Goal: Information Seeking & Learning: Understand process/instructions

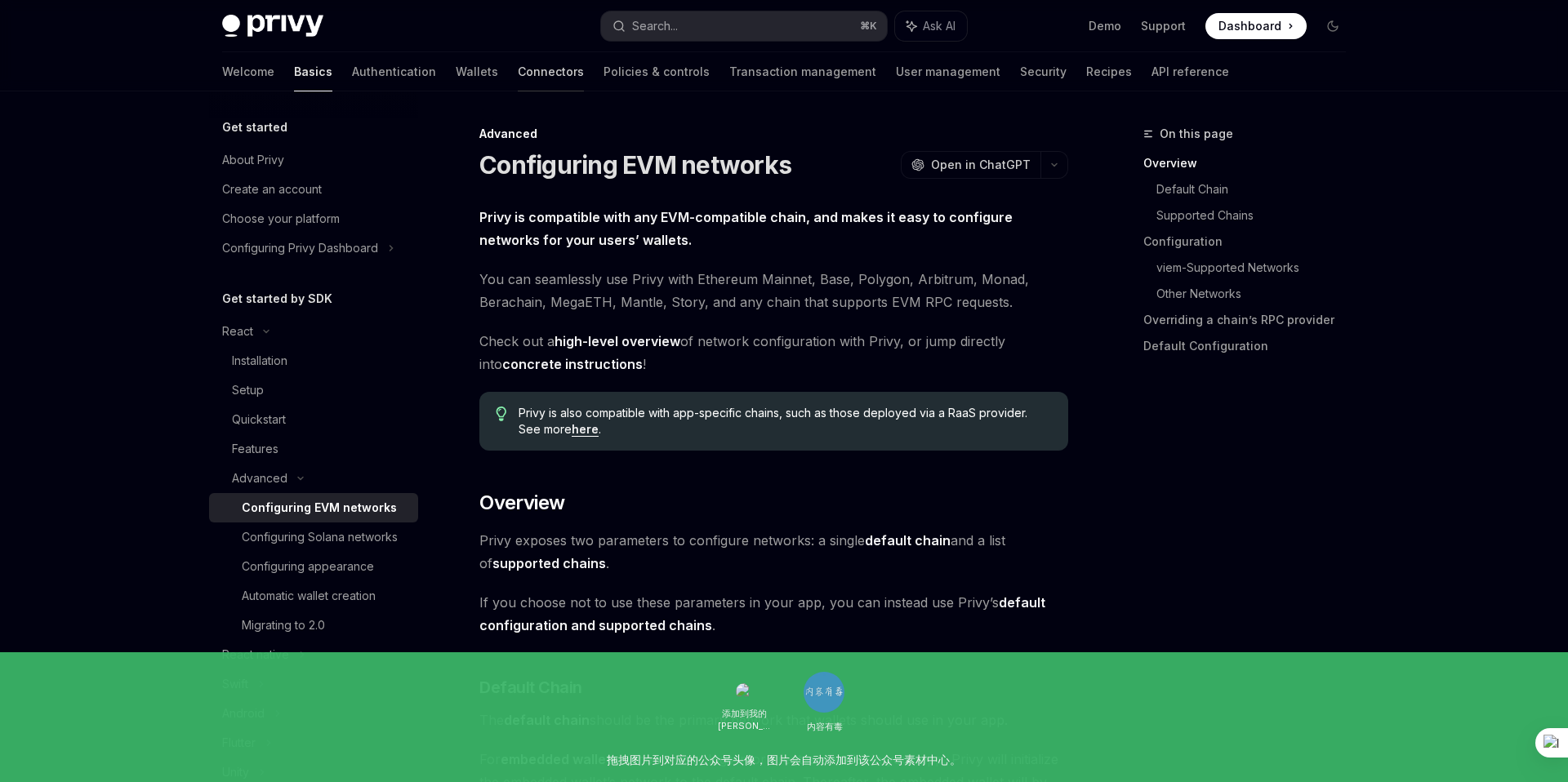
click at [518, 80] on link "Connectors" at bounding box center [551, 71] width 66 height 39
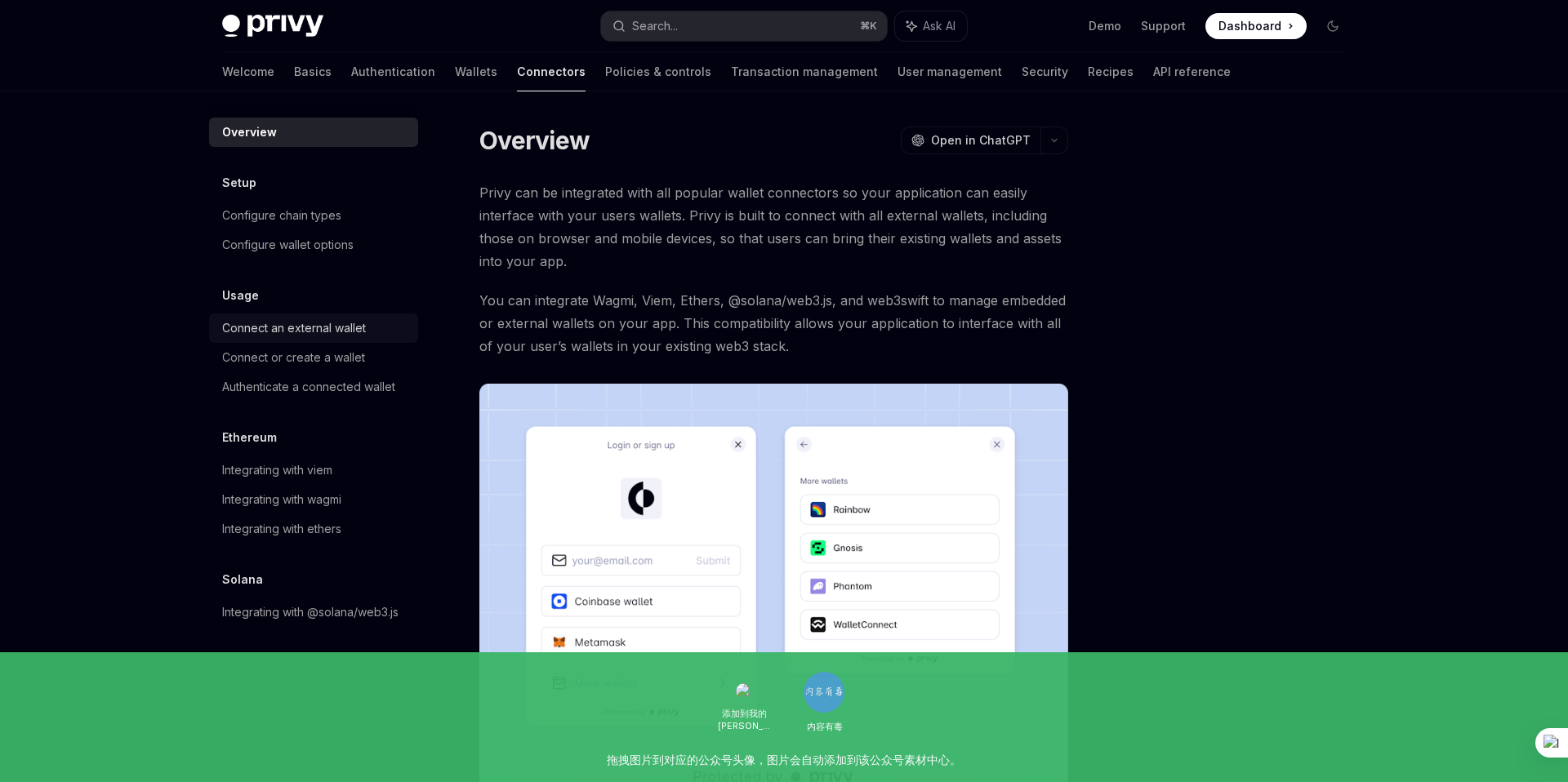
click at [354, 329] on div "Connect an external wallet" at bounding box center [294, 328] width 144 height 19
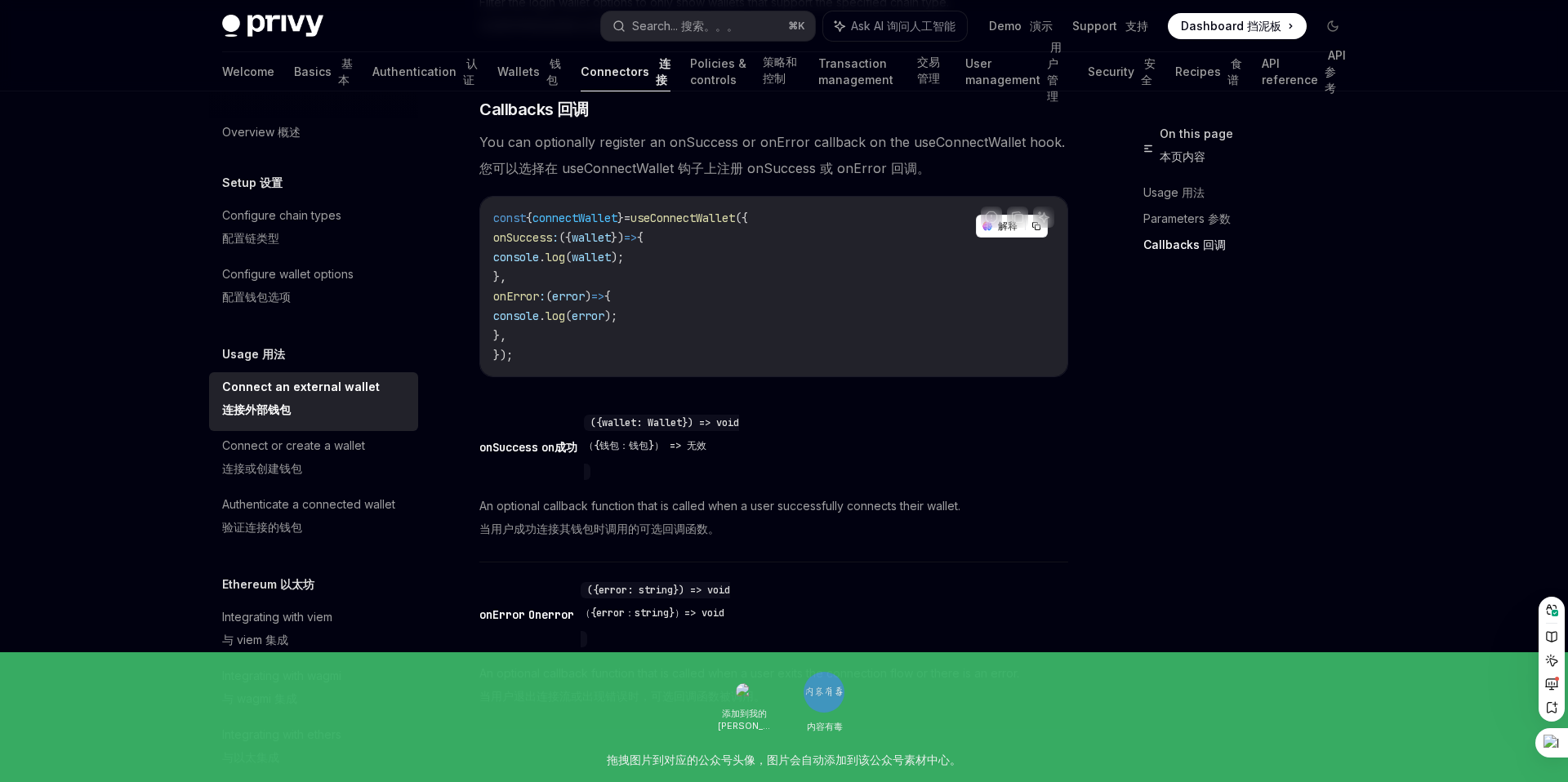
scroll to position [1436, 0]
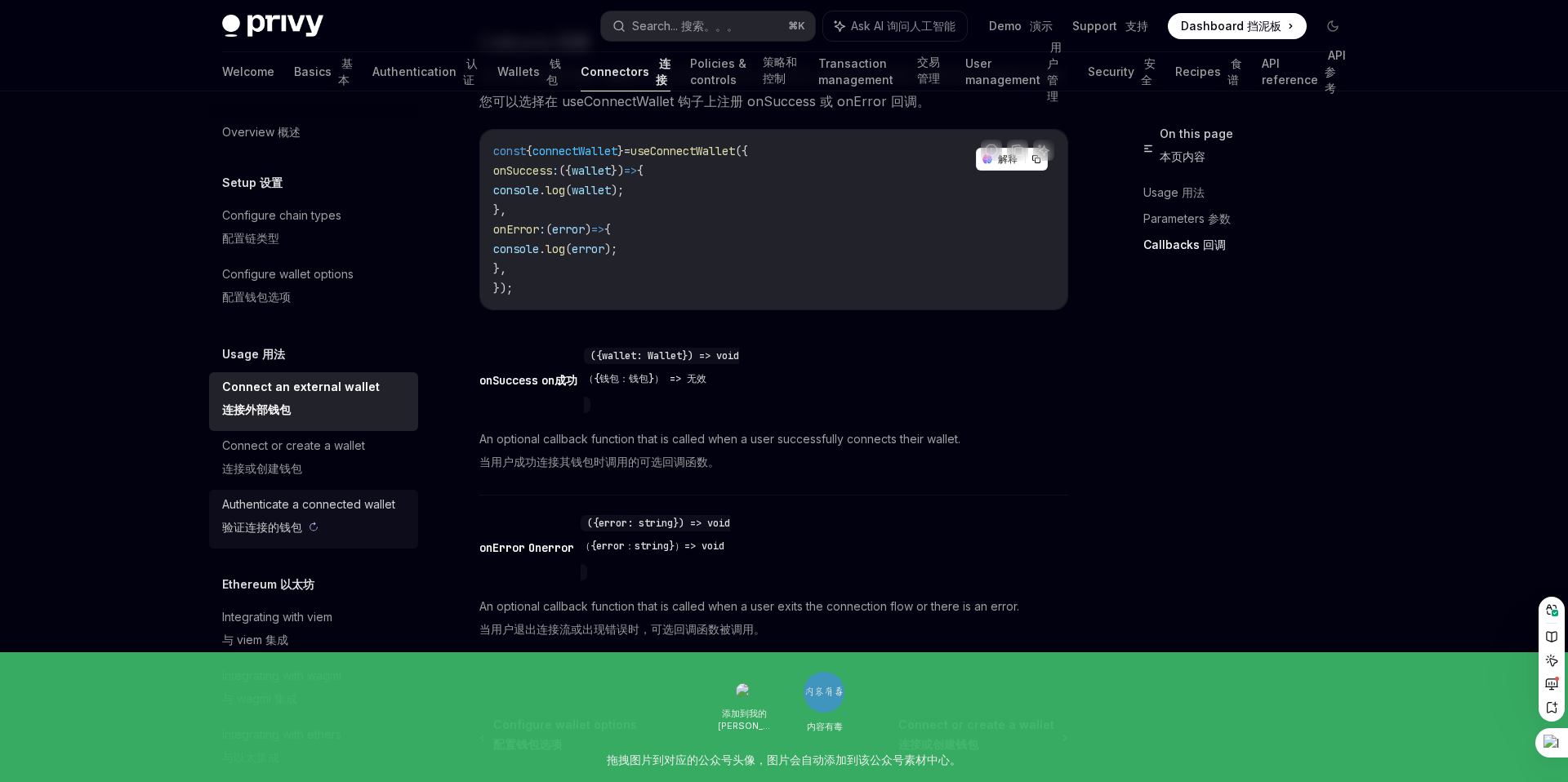
click at [282, 525] on sider-trans-text "验证连接的钱包" at bounding box center [261, 526] width 80 height 13
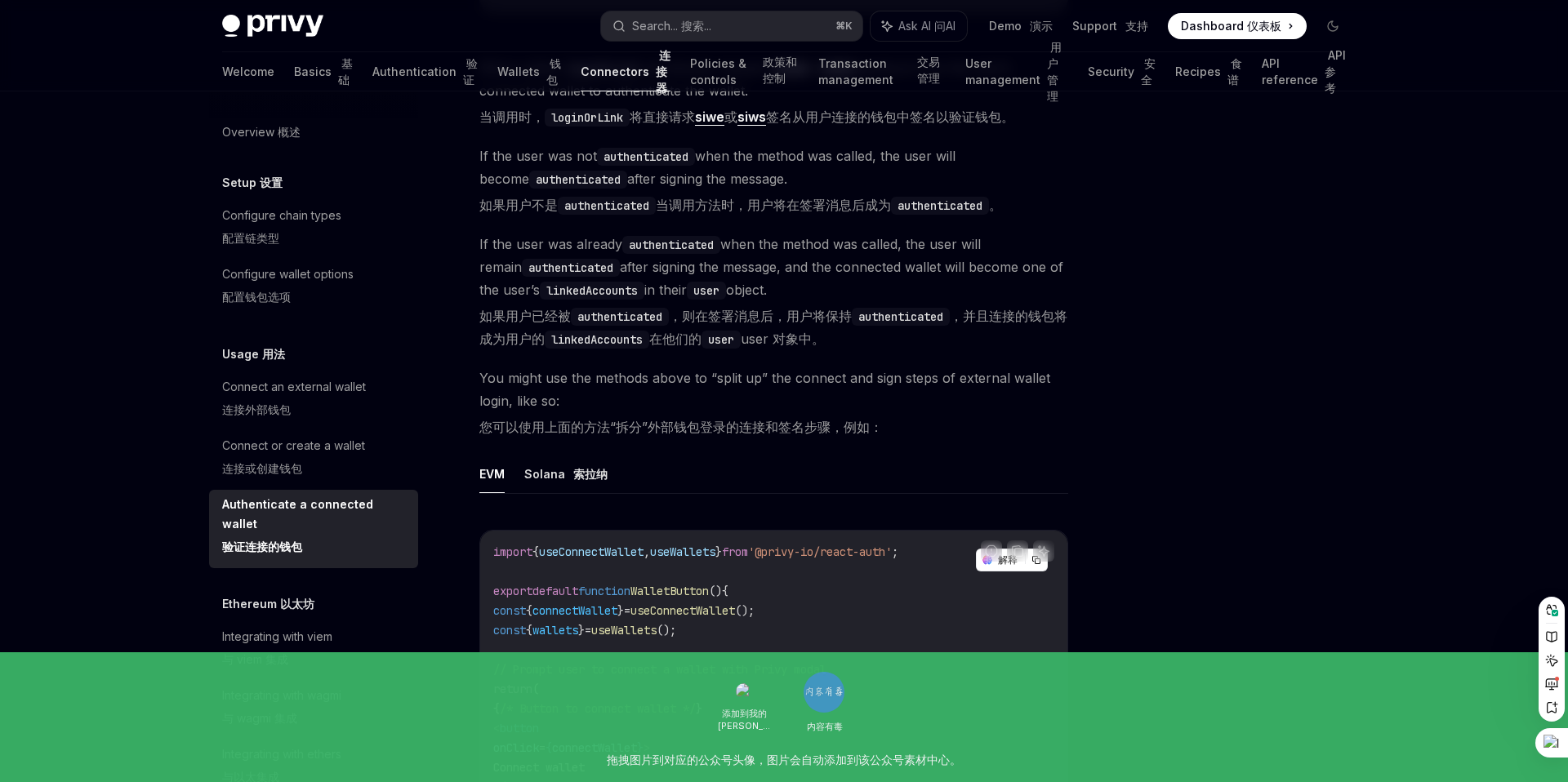
scroll to position [770, 0]
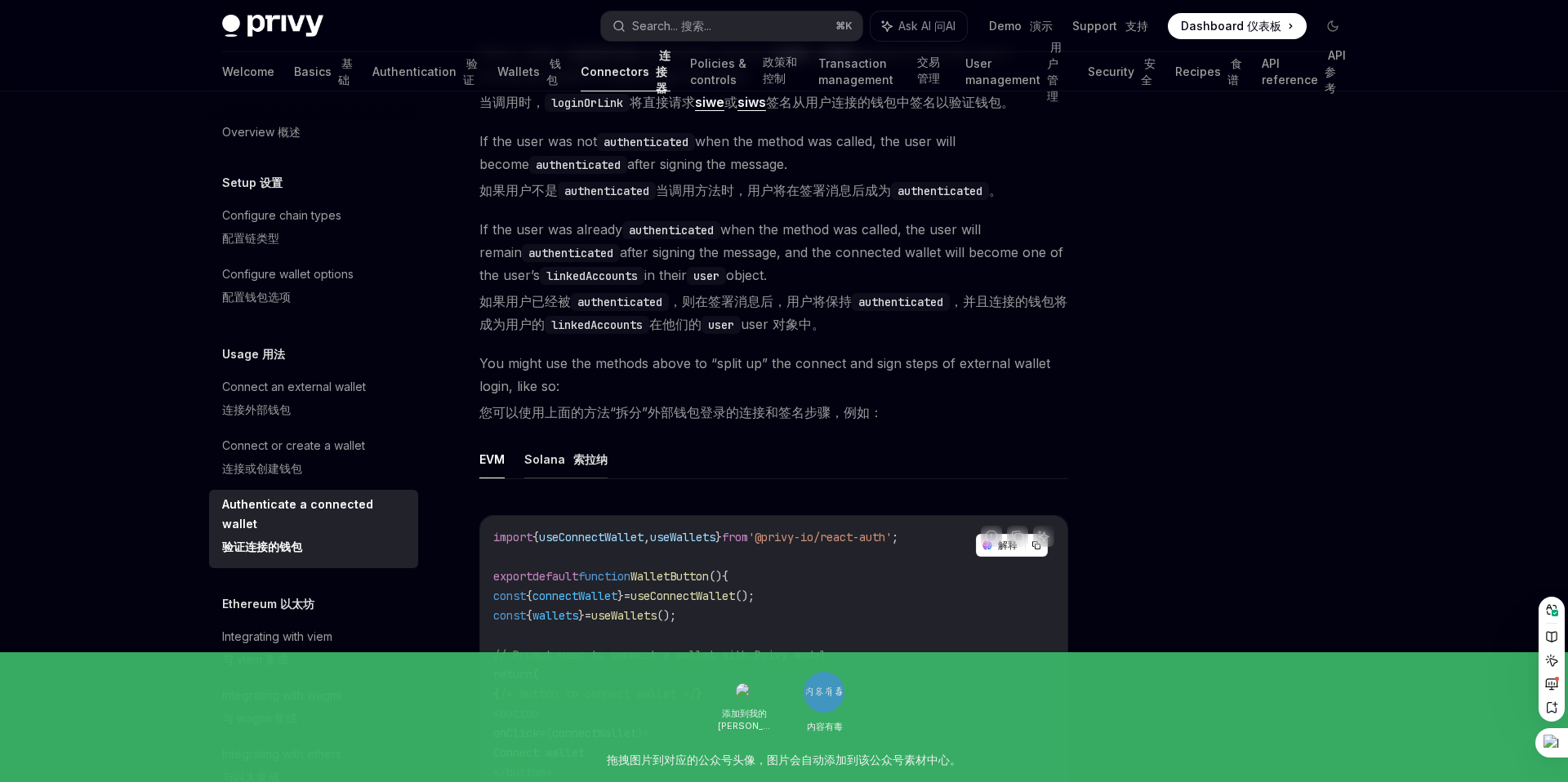
click at [577, 451] on sider-trans "索拉纳" at bounding box center [588, 459] width 37 height 19
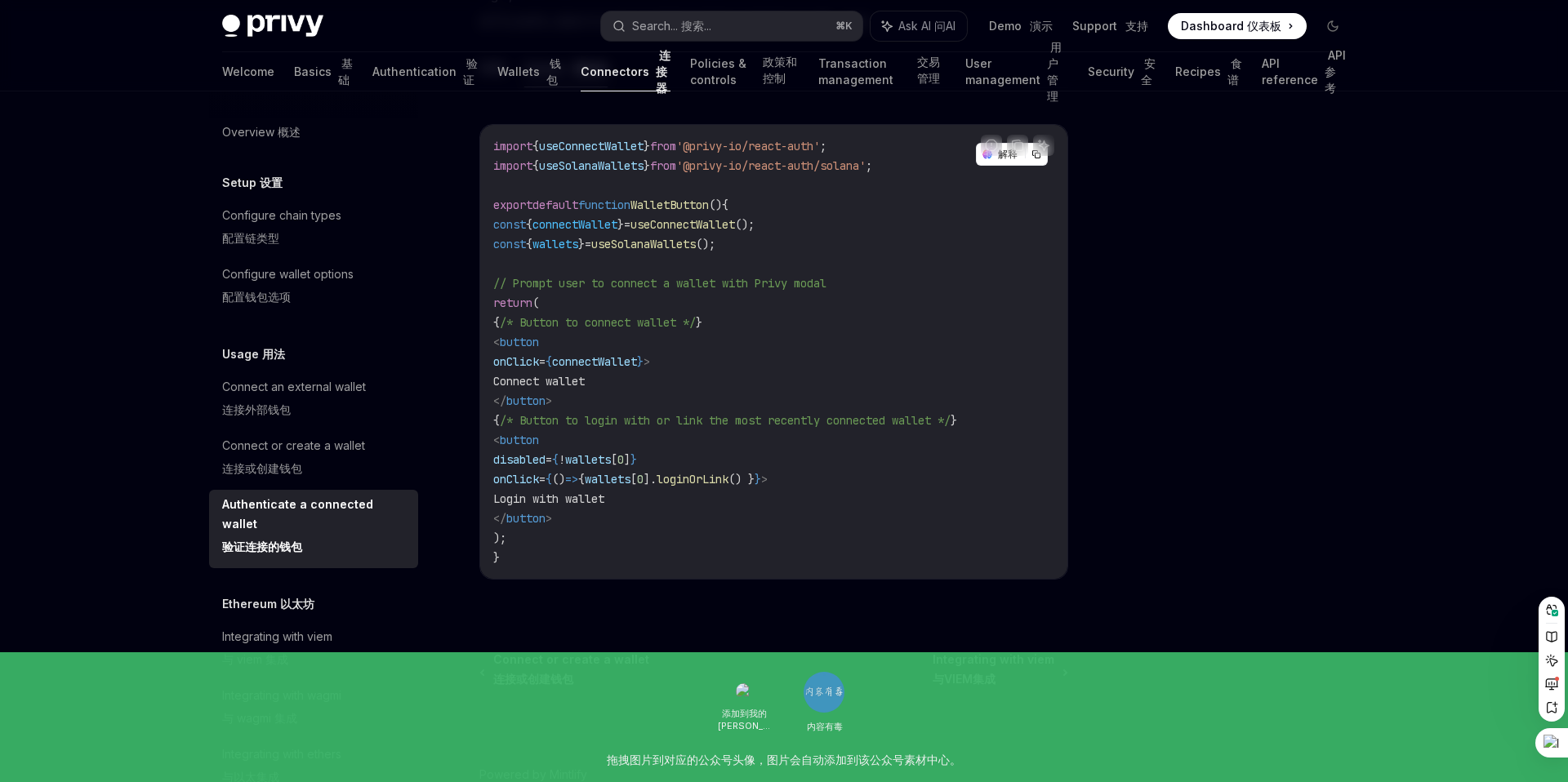
scroll to position [1185, 0]
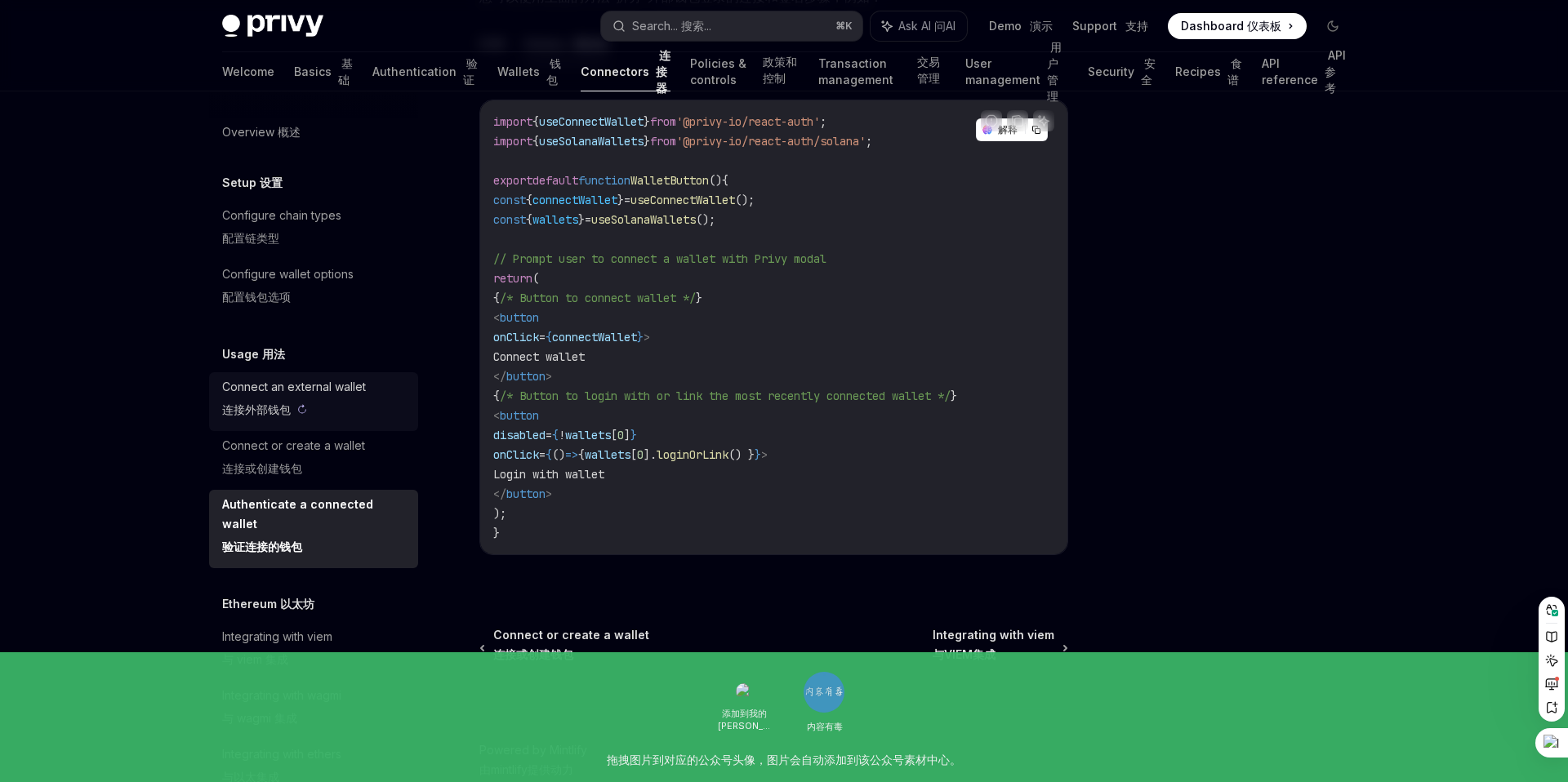
click at [266, 405] on sider-trans-text "连接外部钱包" at bounding box center [256, 409] width 68 height 13
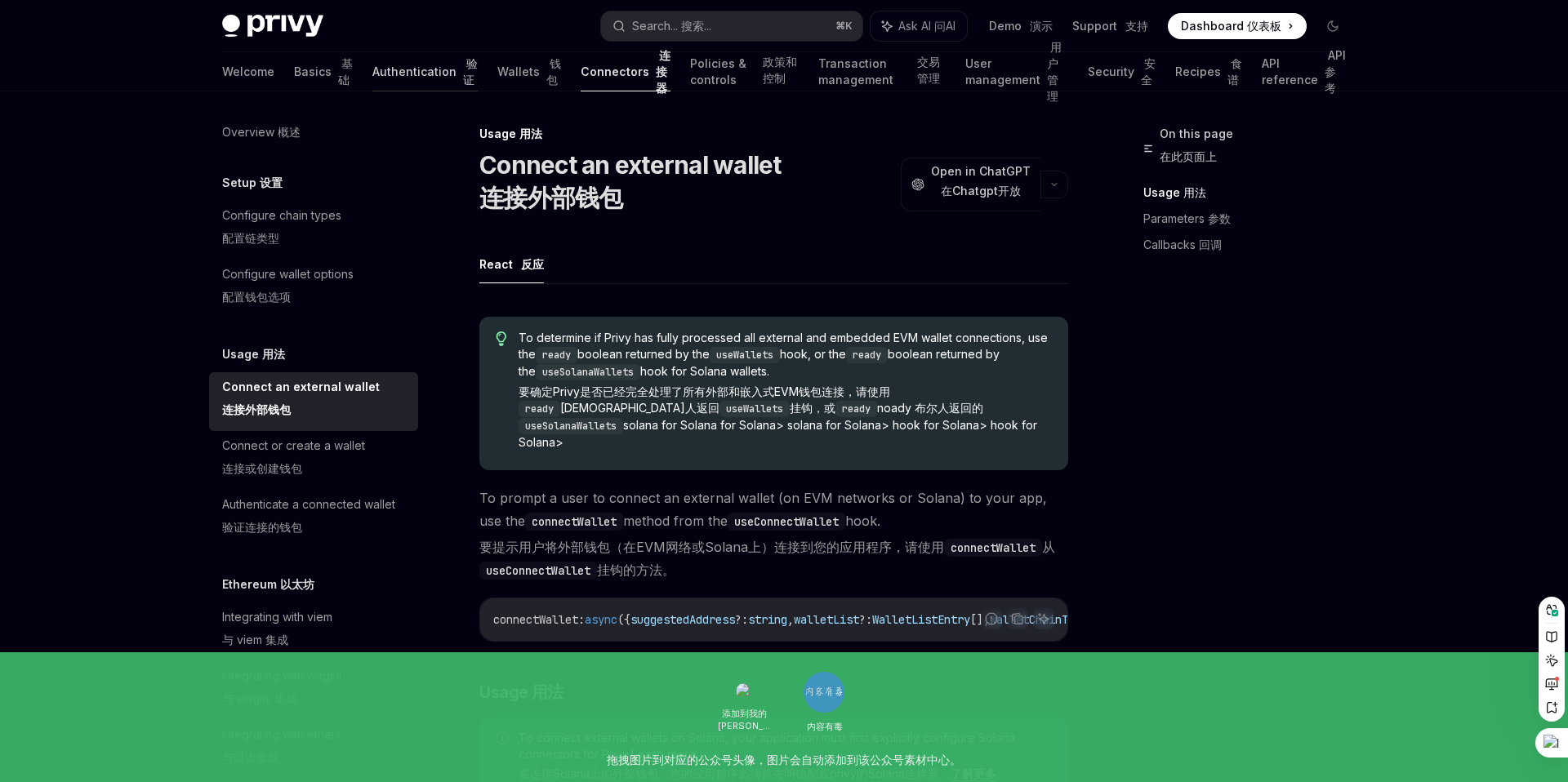
click at [373, 68] on link "Authentication 验证" at bounding box center [426, 71] width 106 height 39
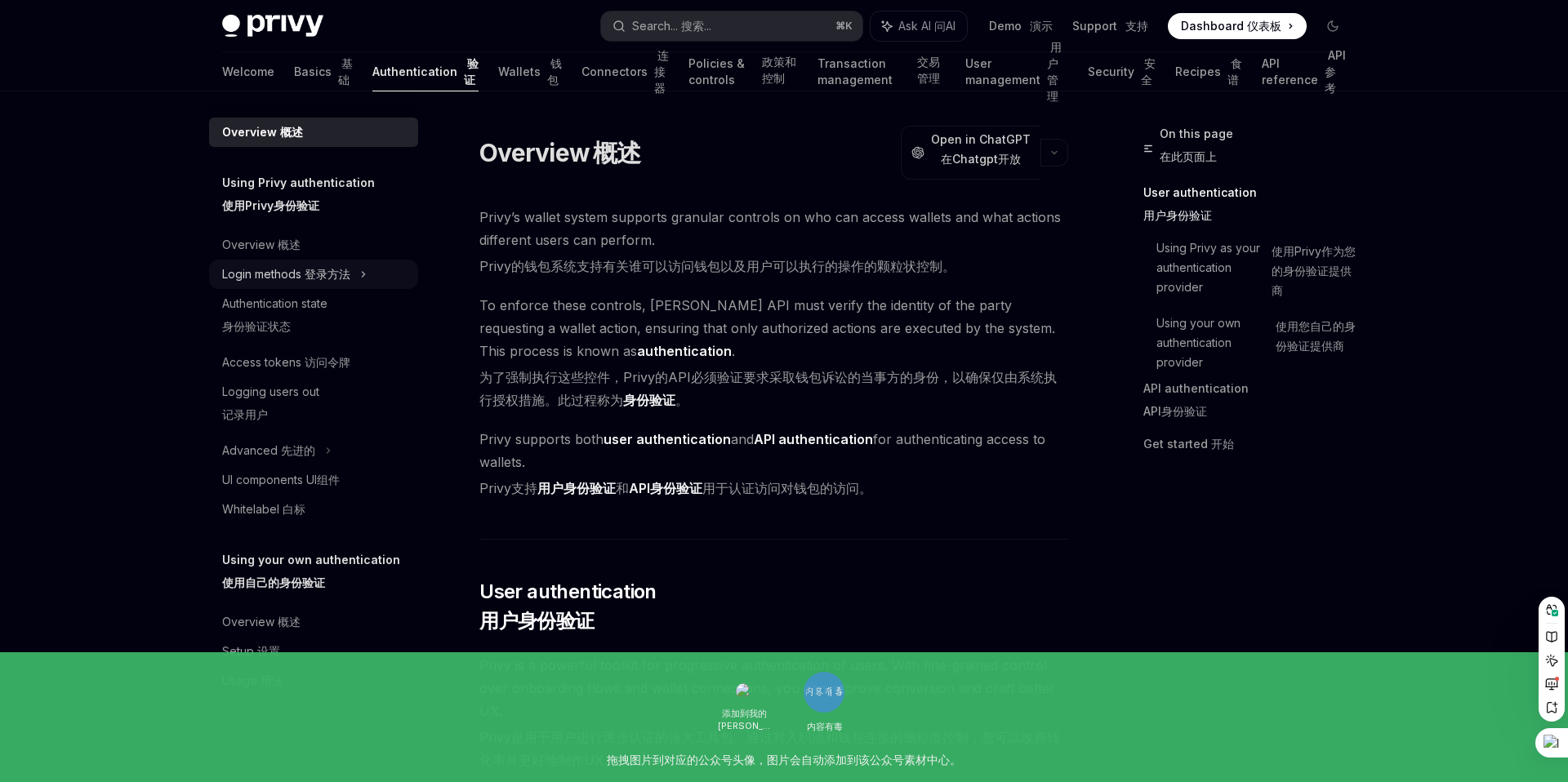
click at [262, 276] on div "Login methods 登录方法" at bounding box center [285, 274] width 128 height 19
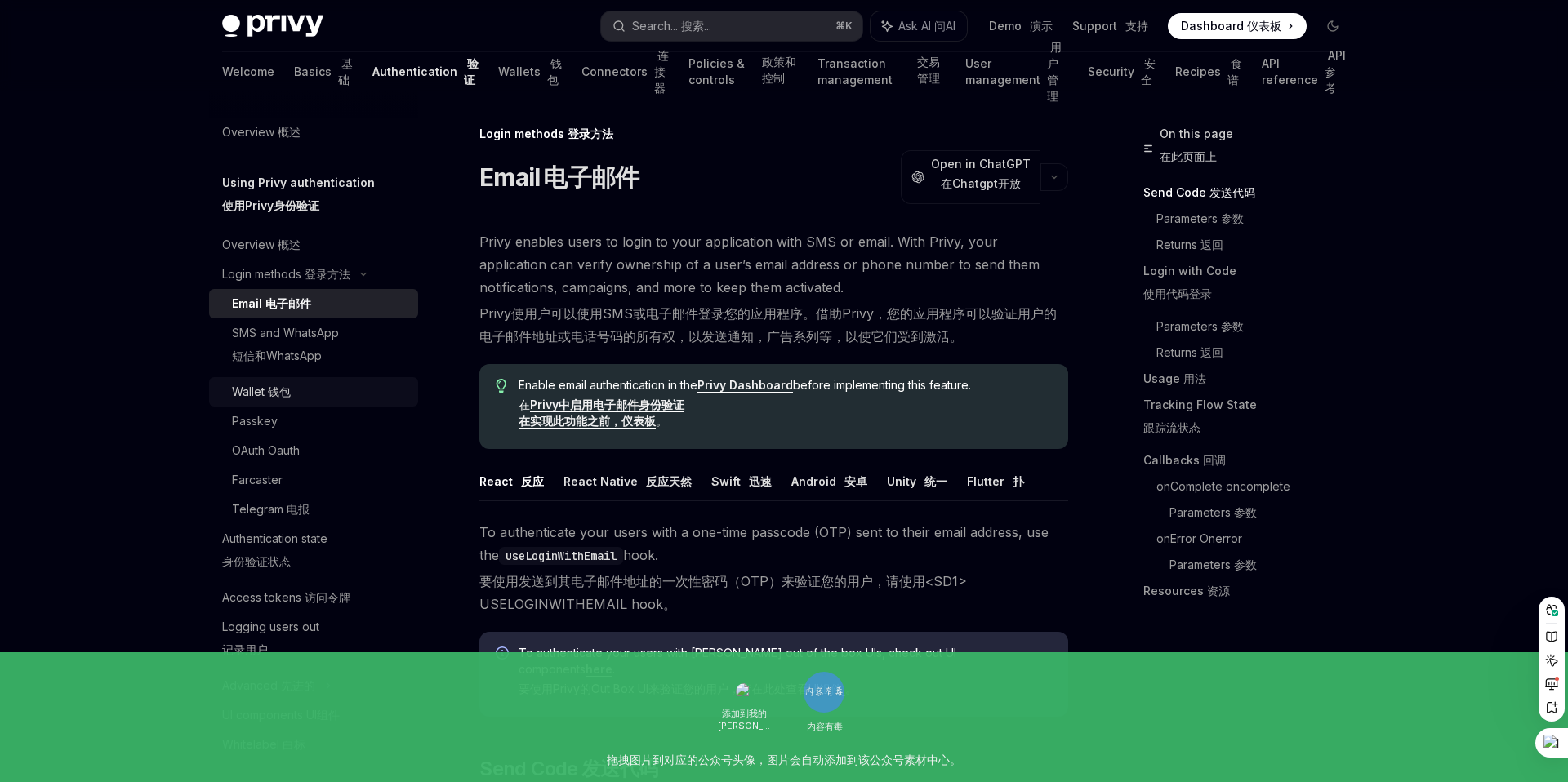
click at [259, 394] on div "Wallet 钱包" at bounding box center [260, 392] width 59 height 19
type textarea "*"
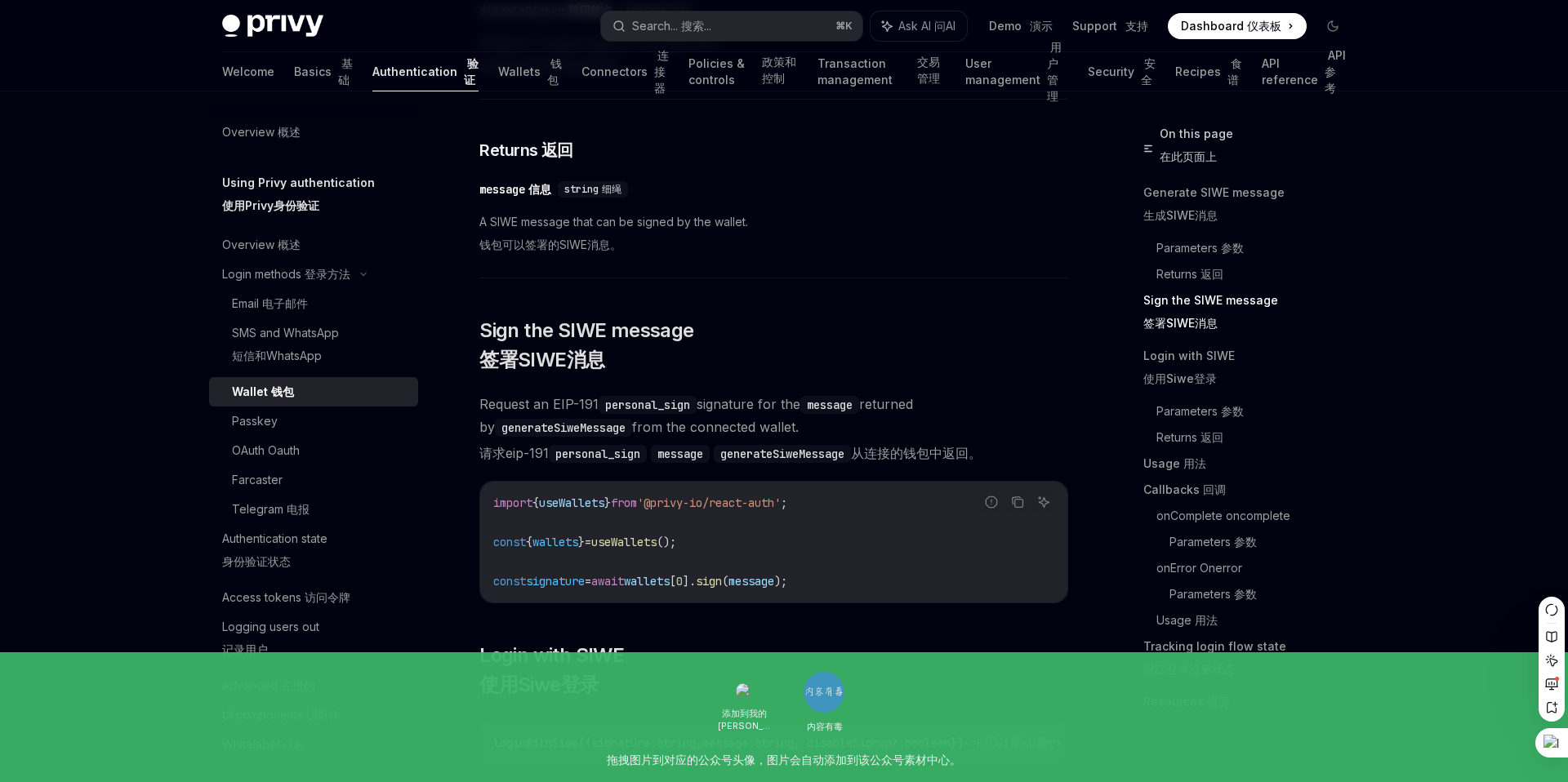
scroll to position [1237, 0]
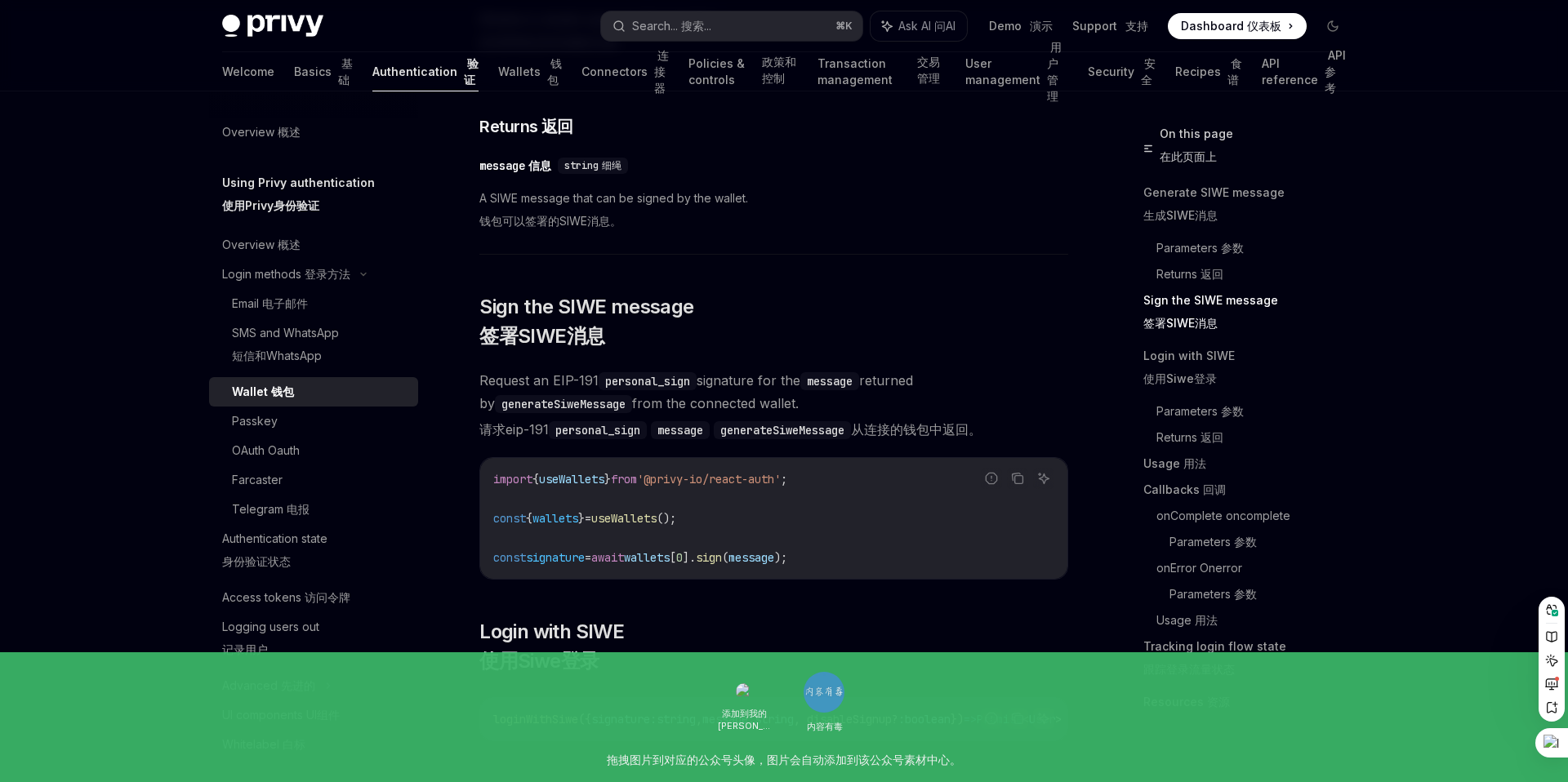
click at [774, 565] on span "message" at bounding box center [751, 557] width 46 height 14
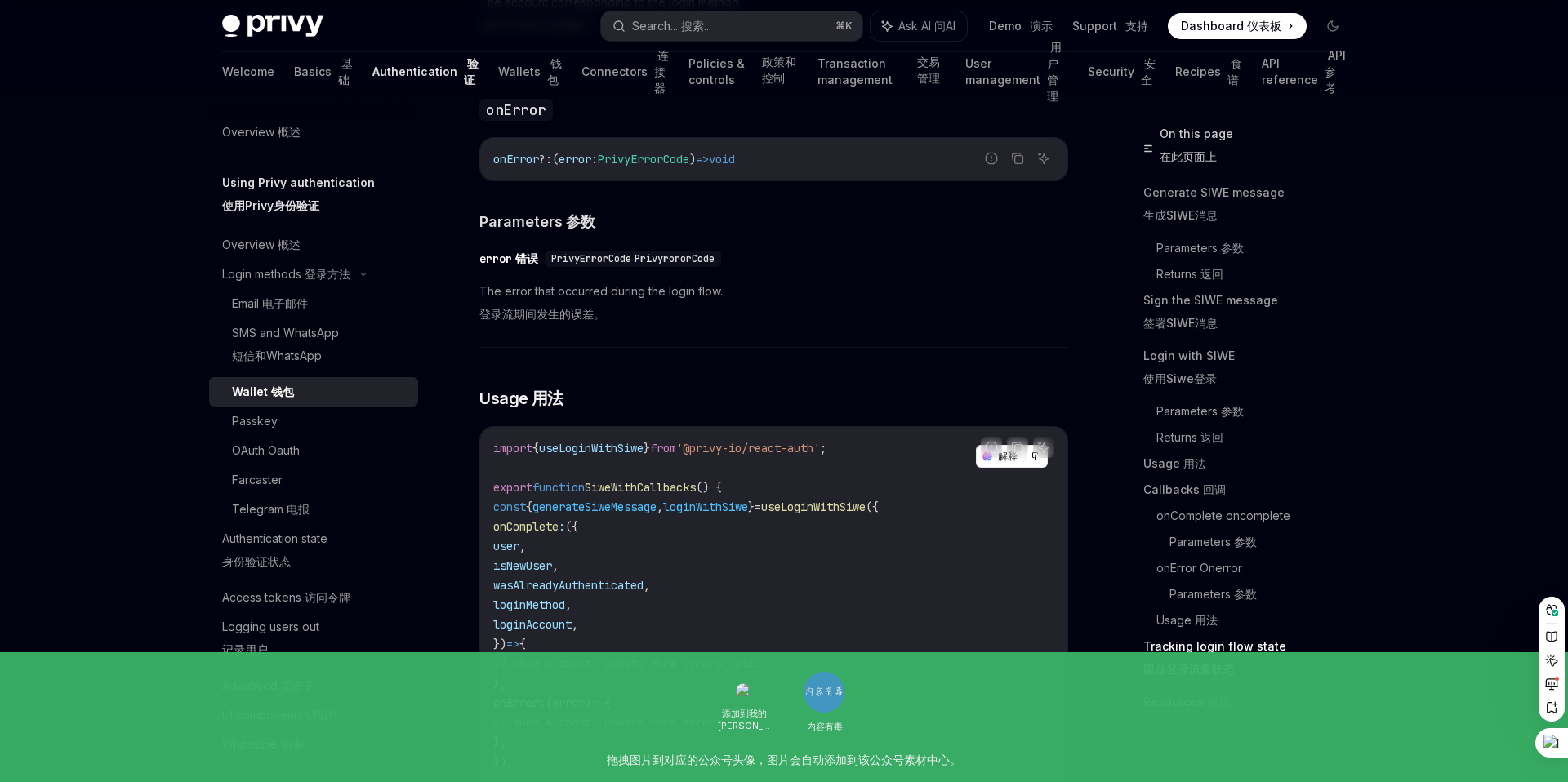
scroll to position [4352, 0]
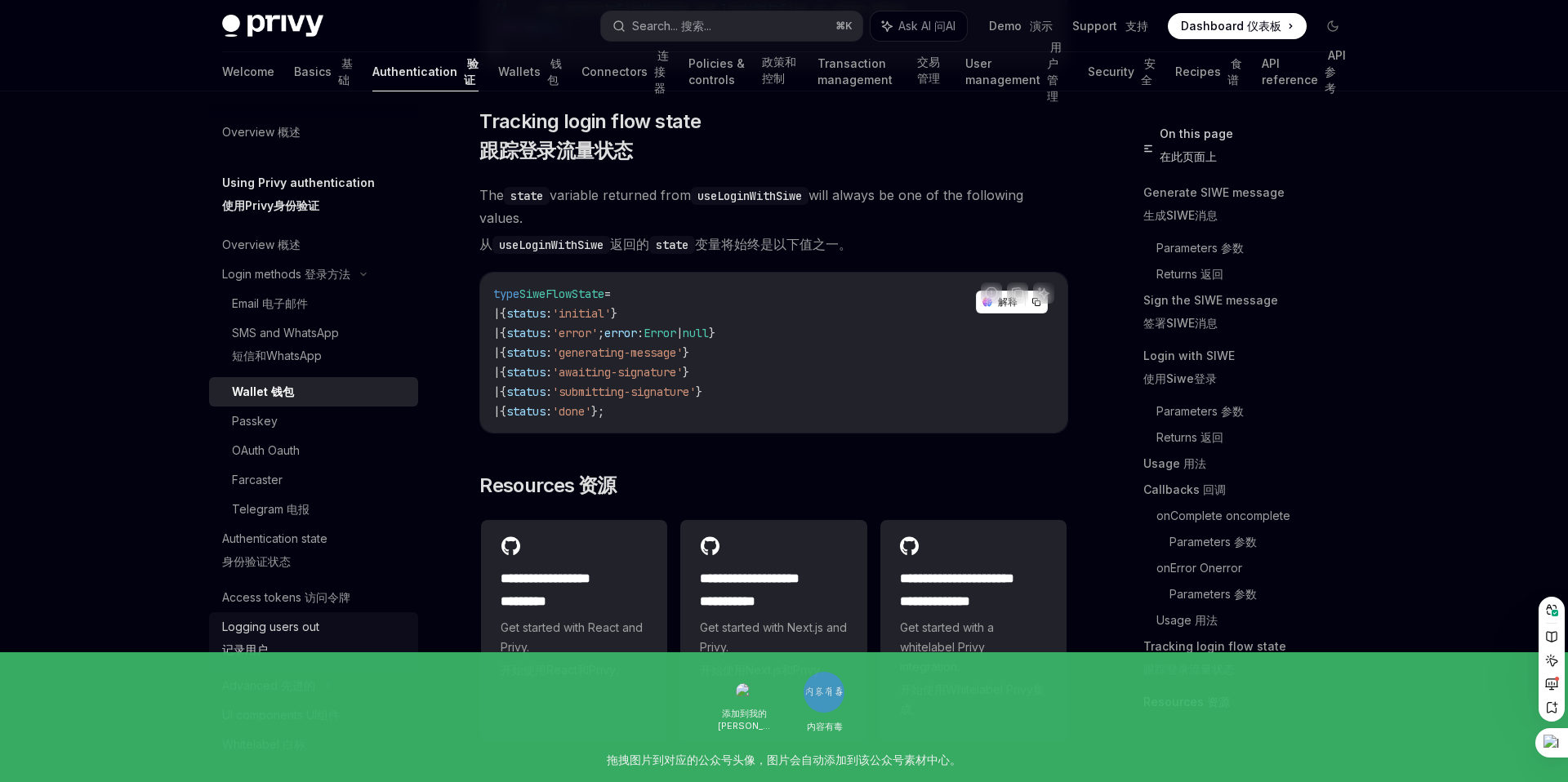
scroll to position [113, 0]
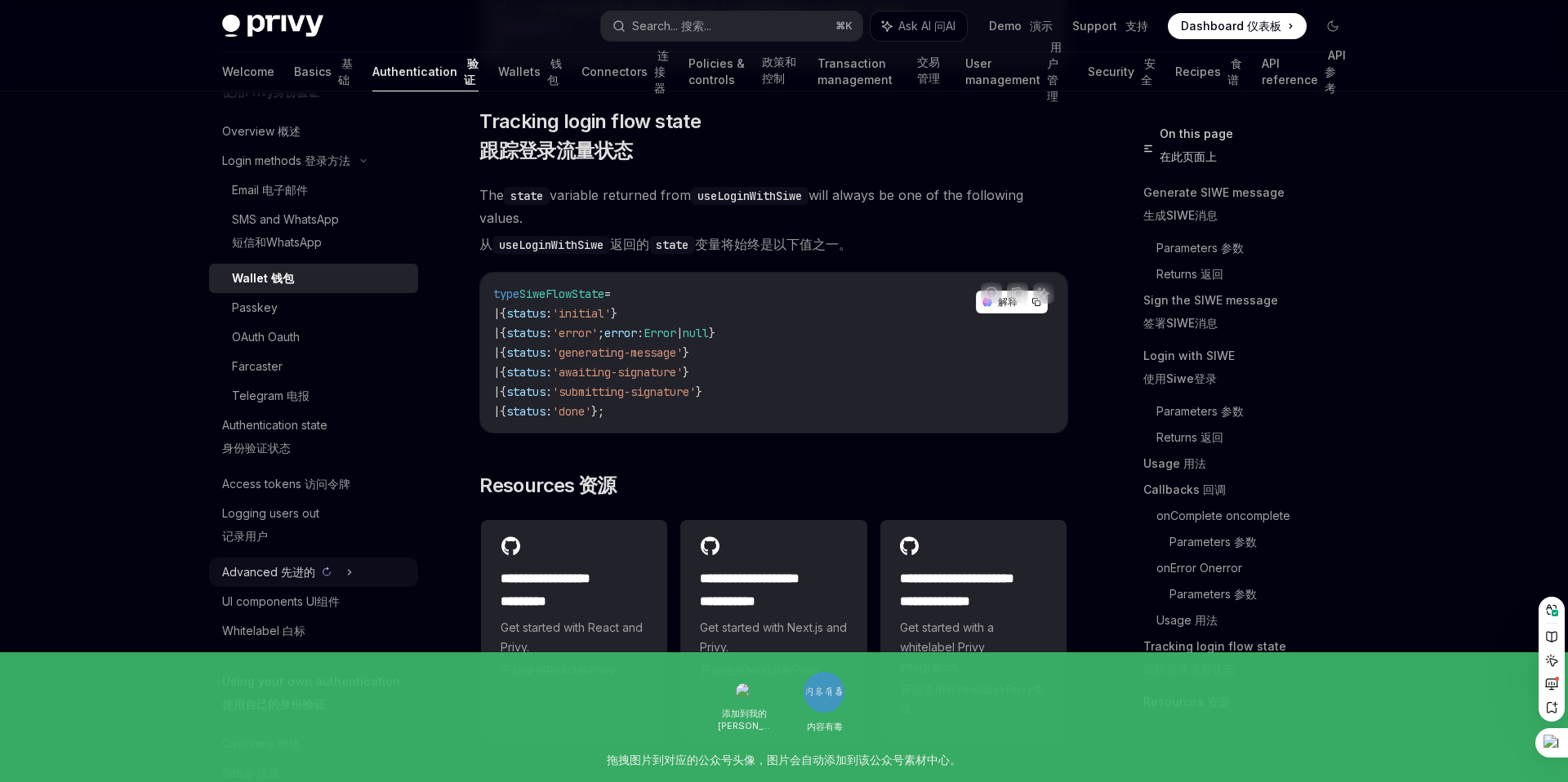
click at [294, 568] on sider-trans-text "先进的" at bounding box center [298, 572] width 35 height 13
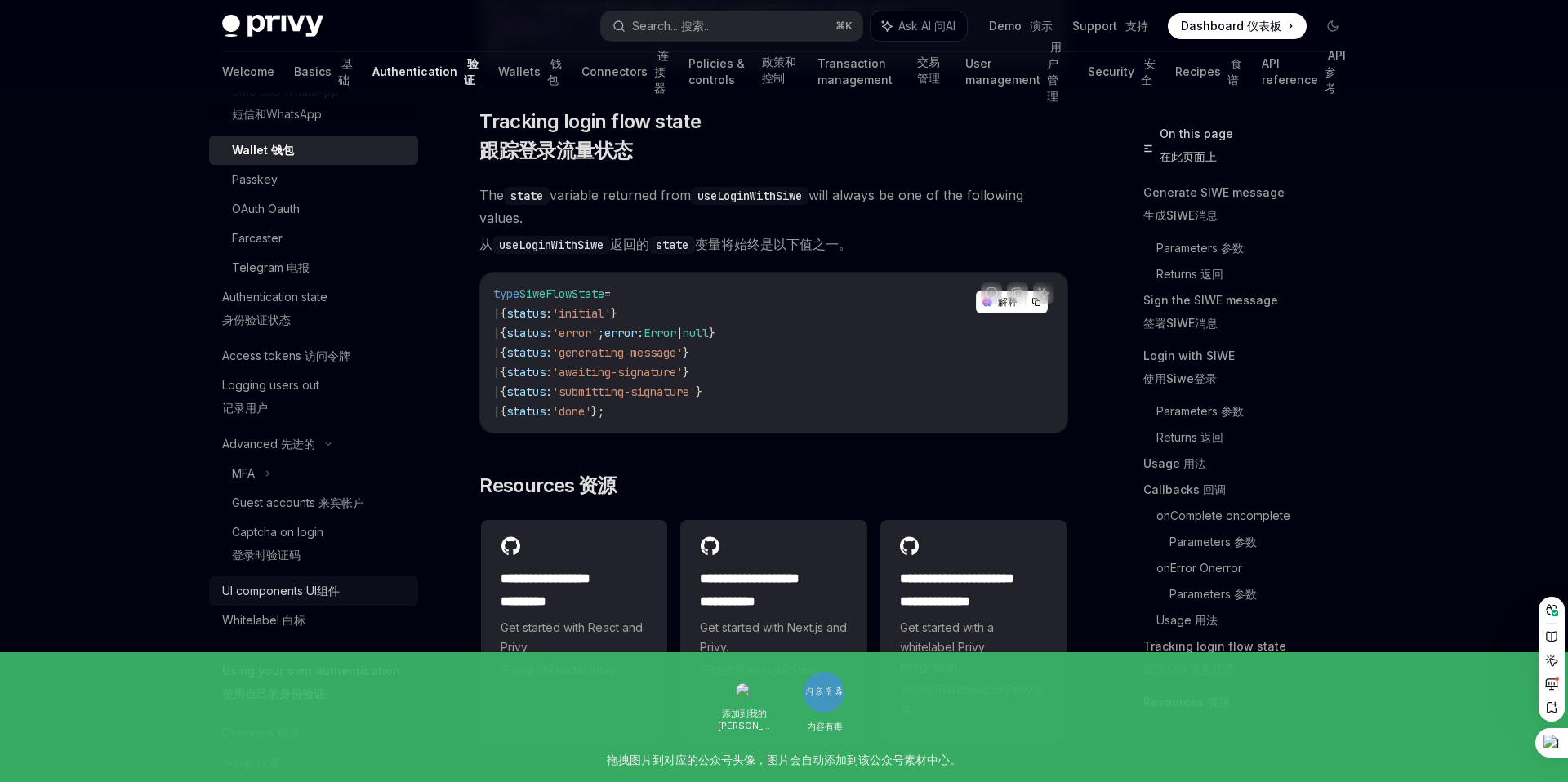
click at [295, 593] on div "UI components UI组件" at bounding box center [281, 591] width 117 height 19
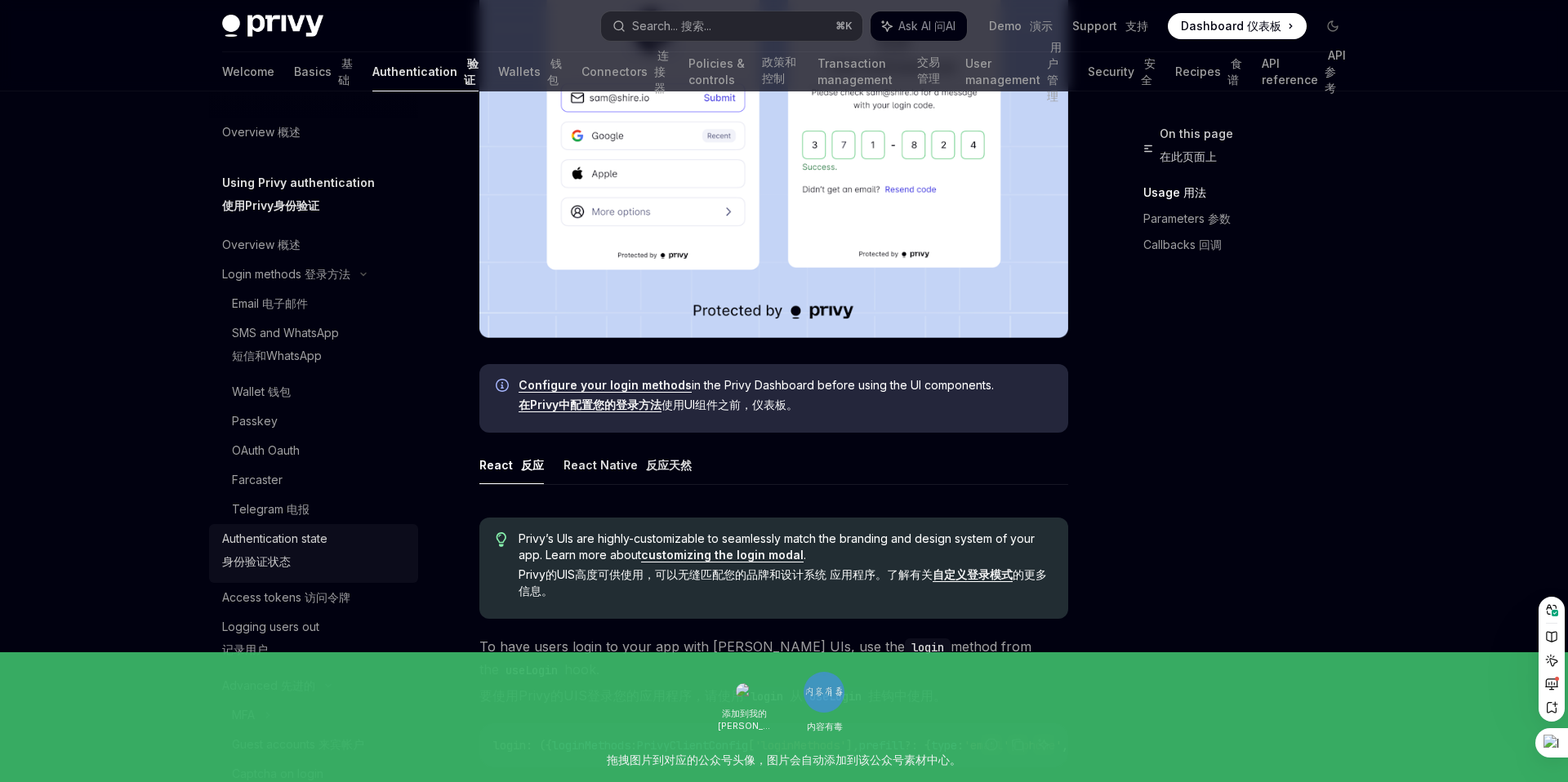
click at [296, 549] on div "Authentication state 身份验证状态" at bounding box center [275, 553] width 106 height 49
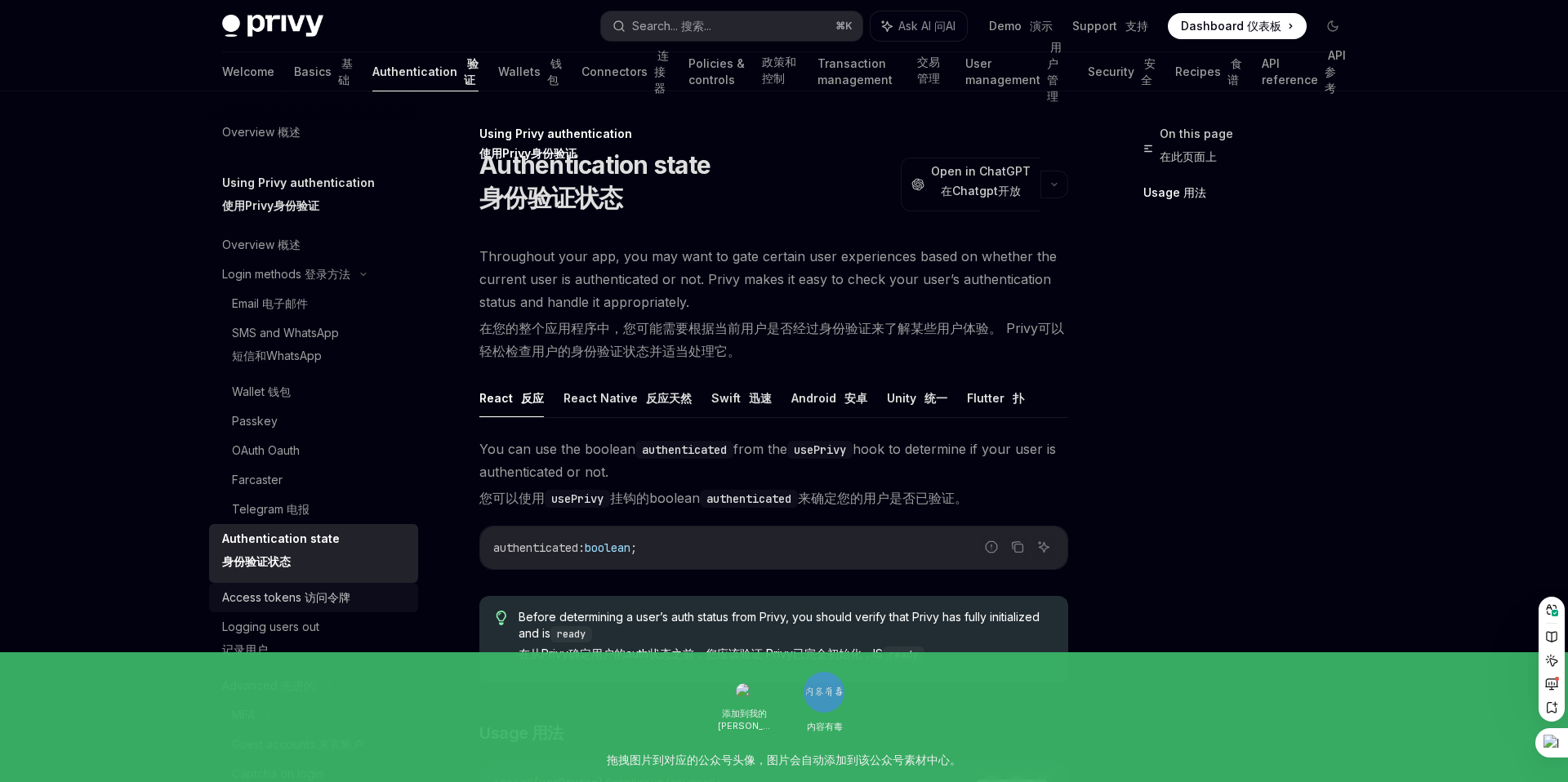
click at [270, 600] on div "Access tokens 访问令牌" at bounding box center [285, 598] width 128 height 19
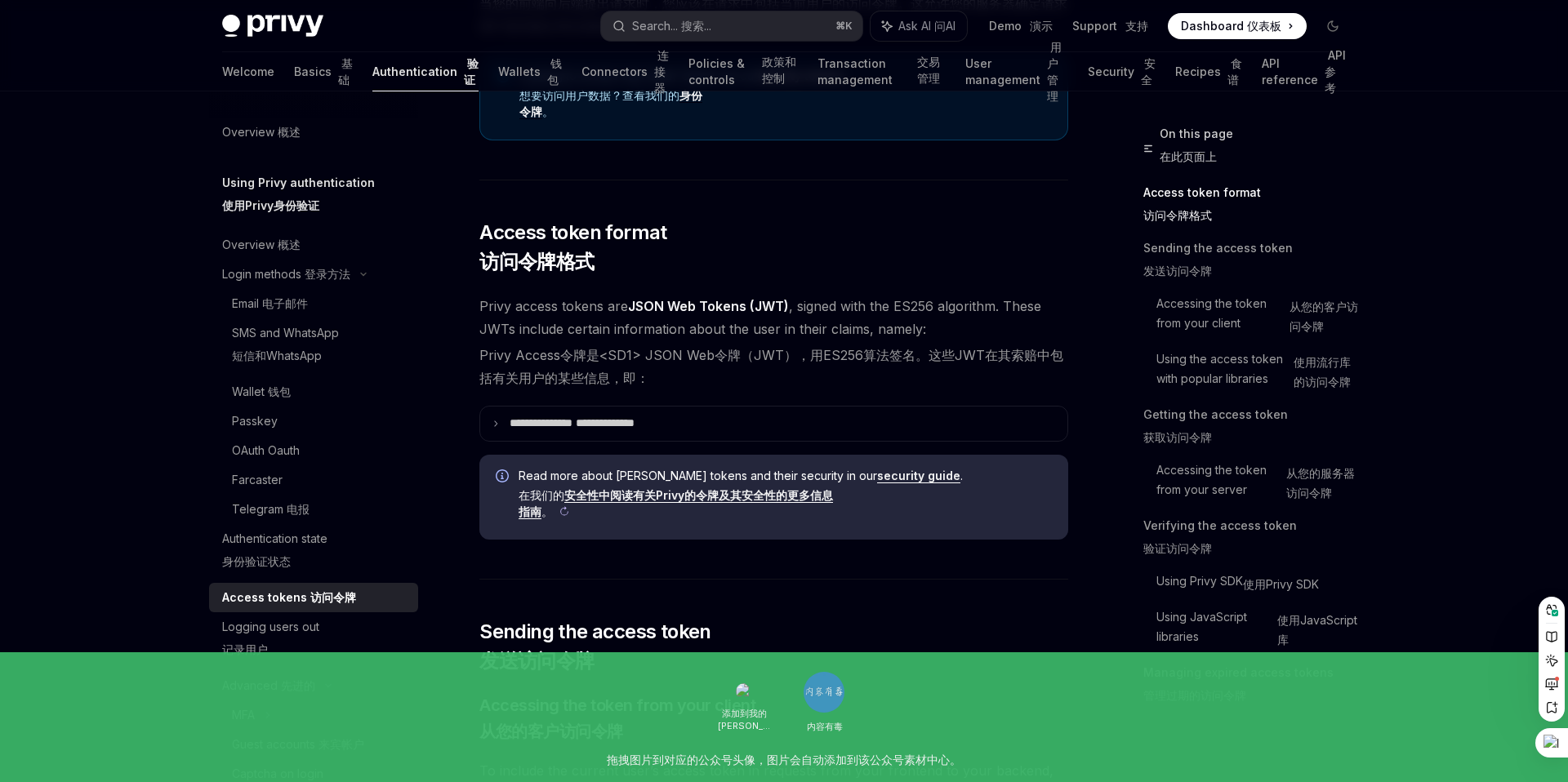
scroll to position [454, 0]
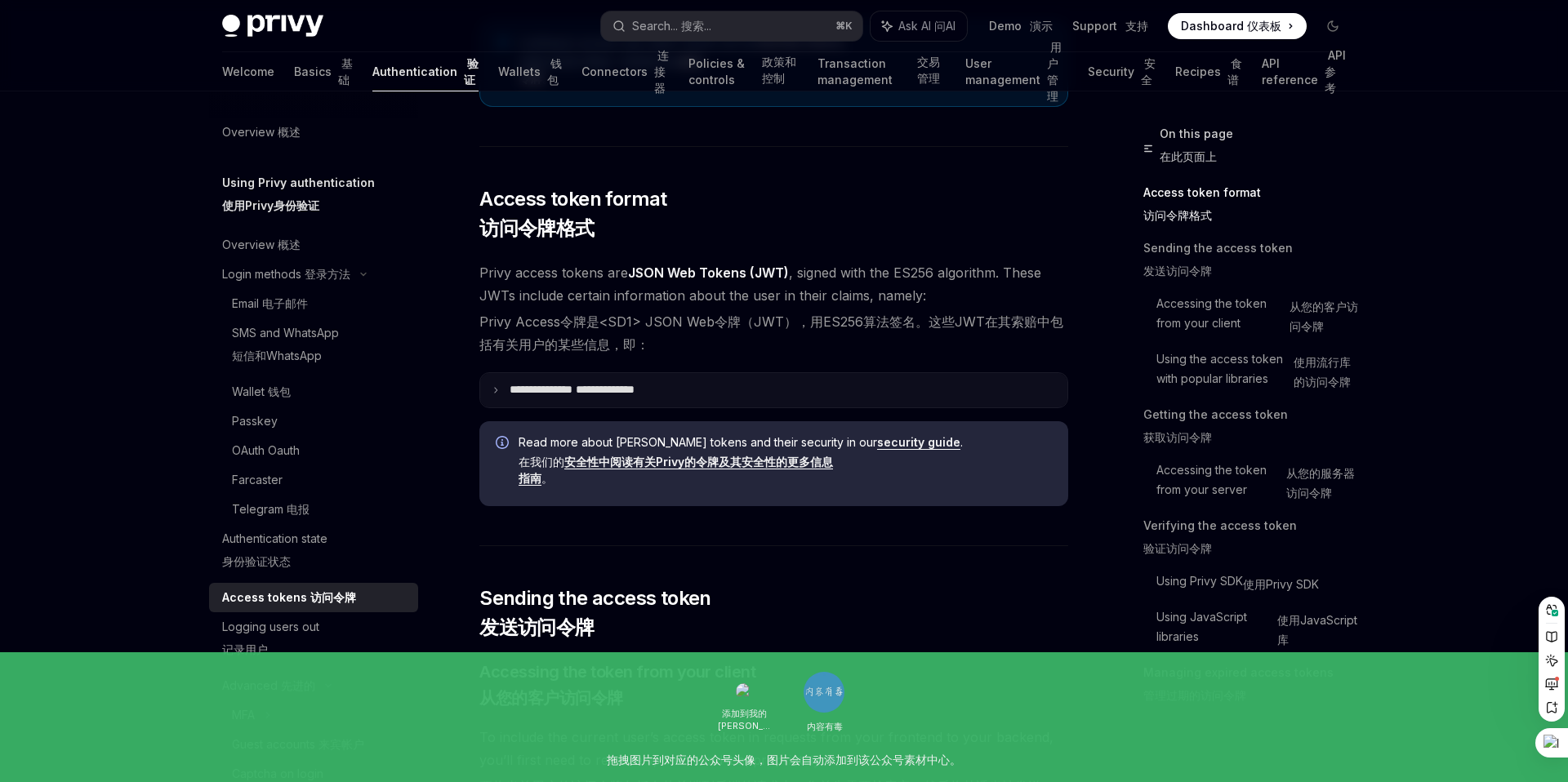
click at [493, 394] on icon at bounding box center [496, 390] width 8 height 8
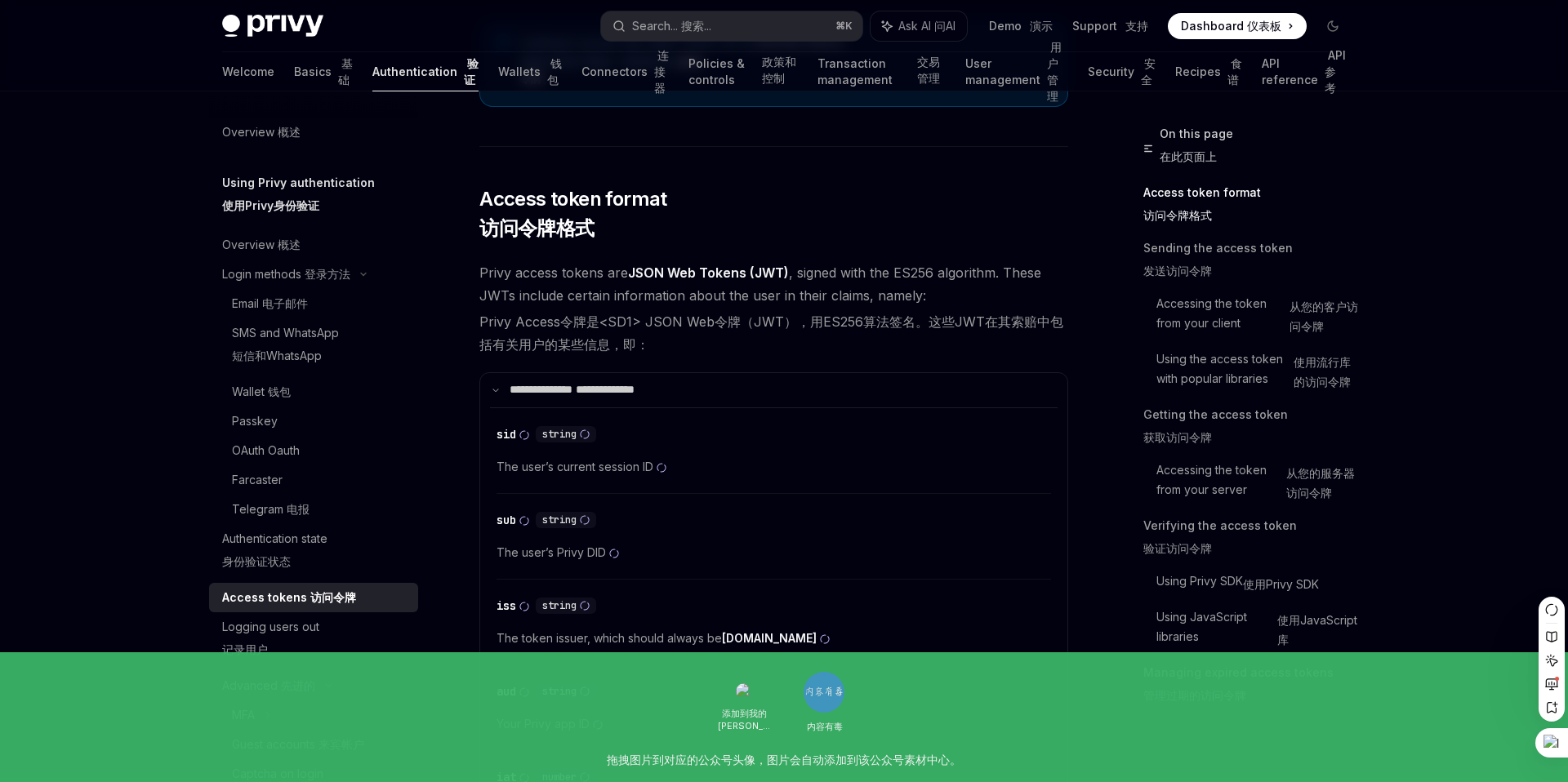
type textarea "*"
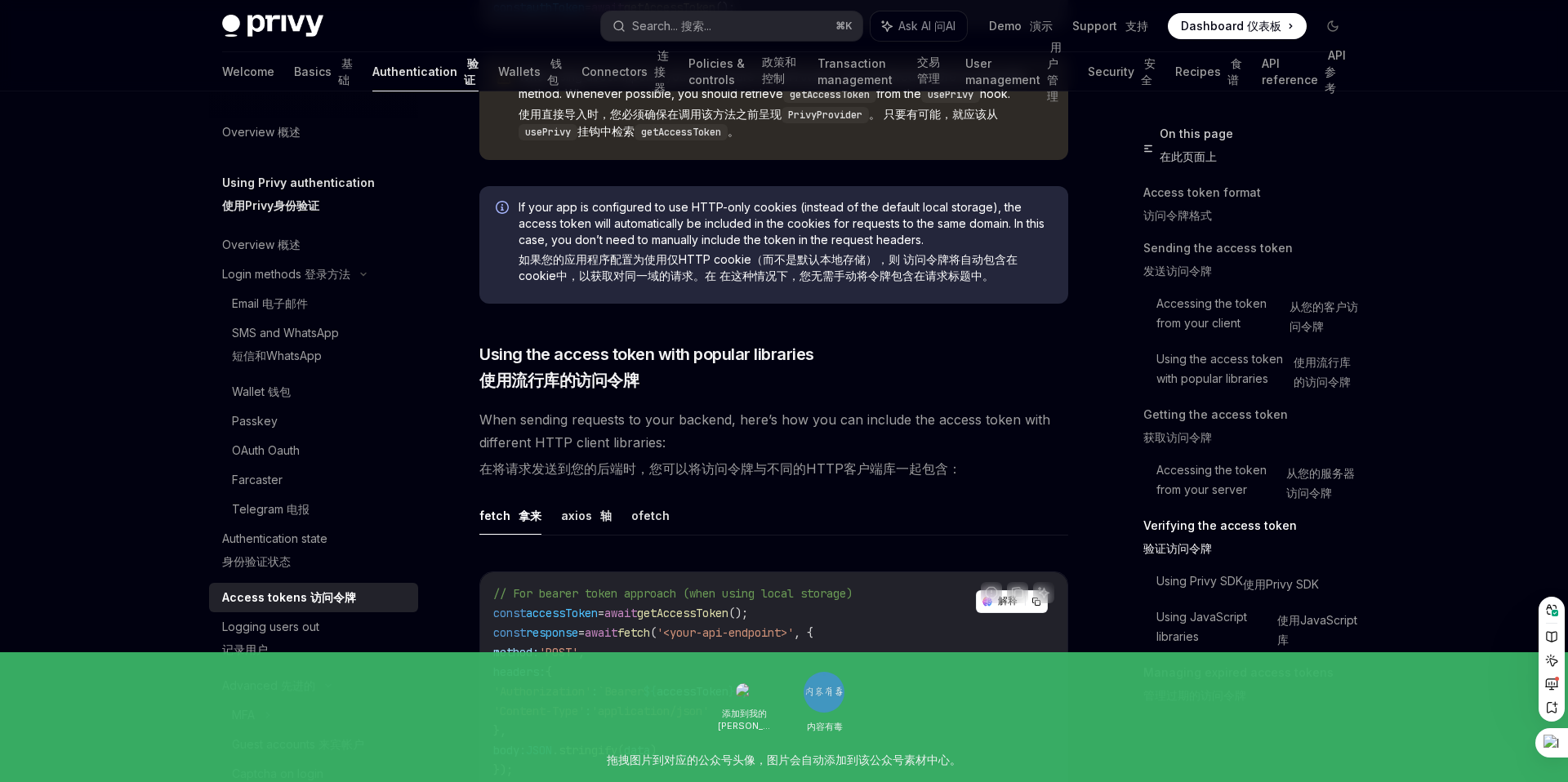
scroll to position [2470, 0]
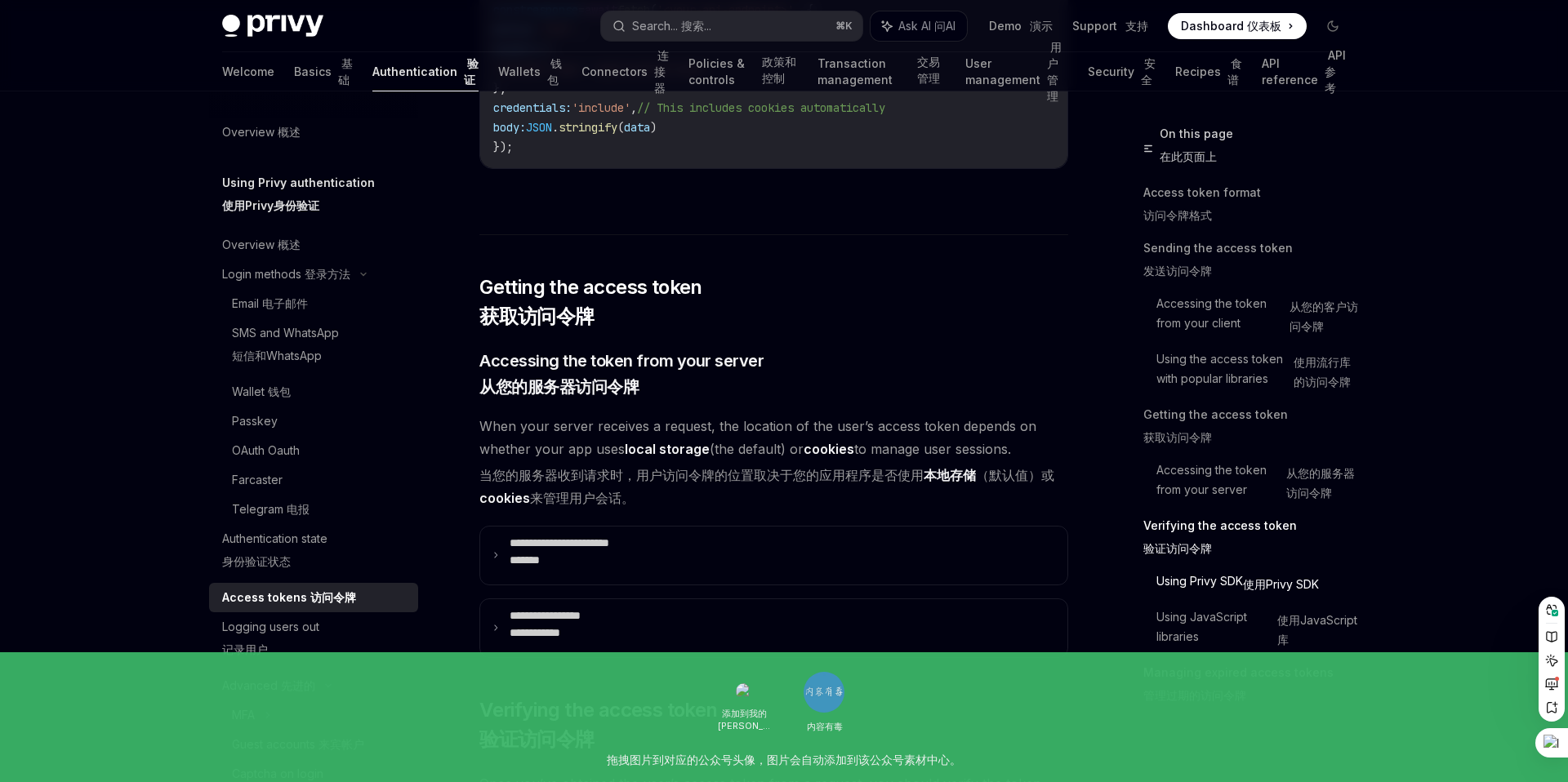
scroll to position [3281, 0]
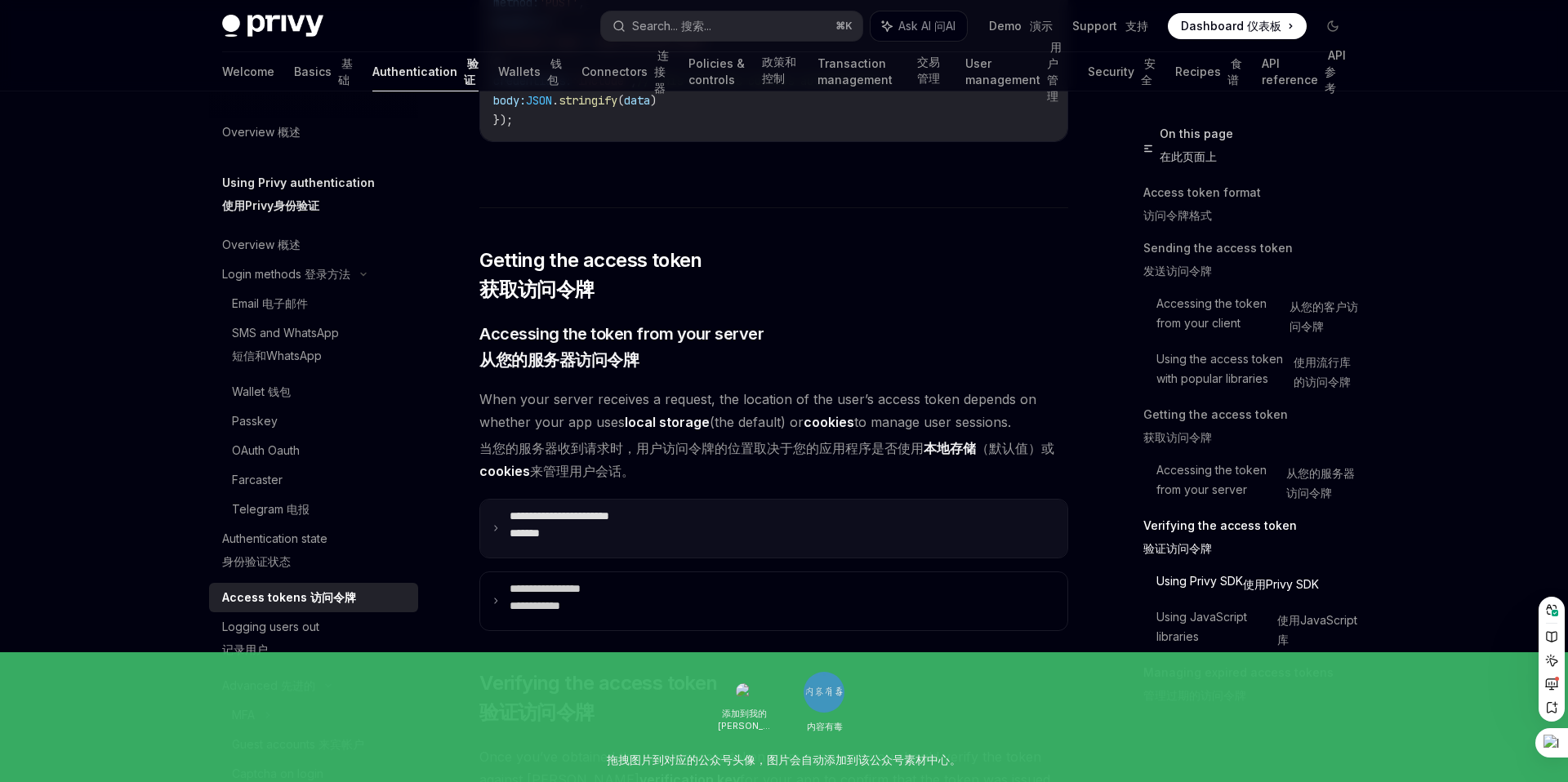
click at [500, 526] on summary "**********" at bounding box center [773, 528] width 587 height 58
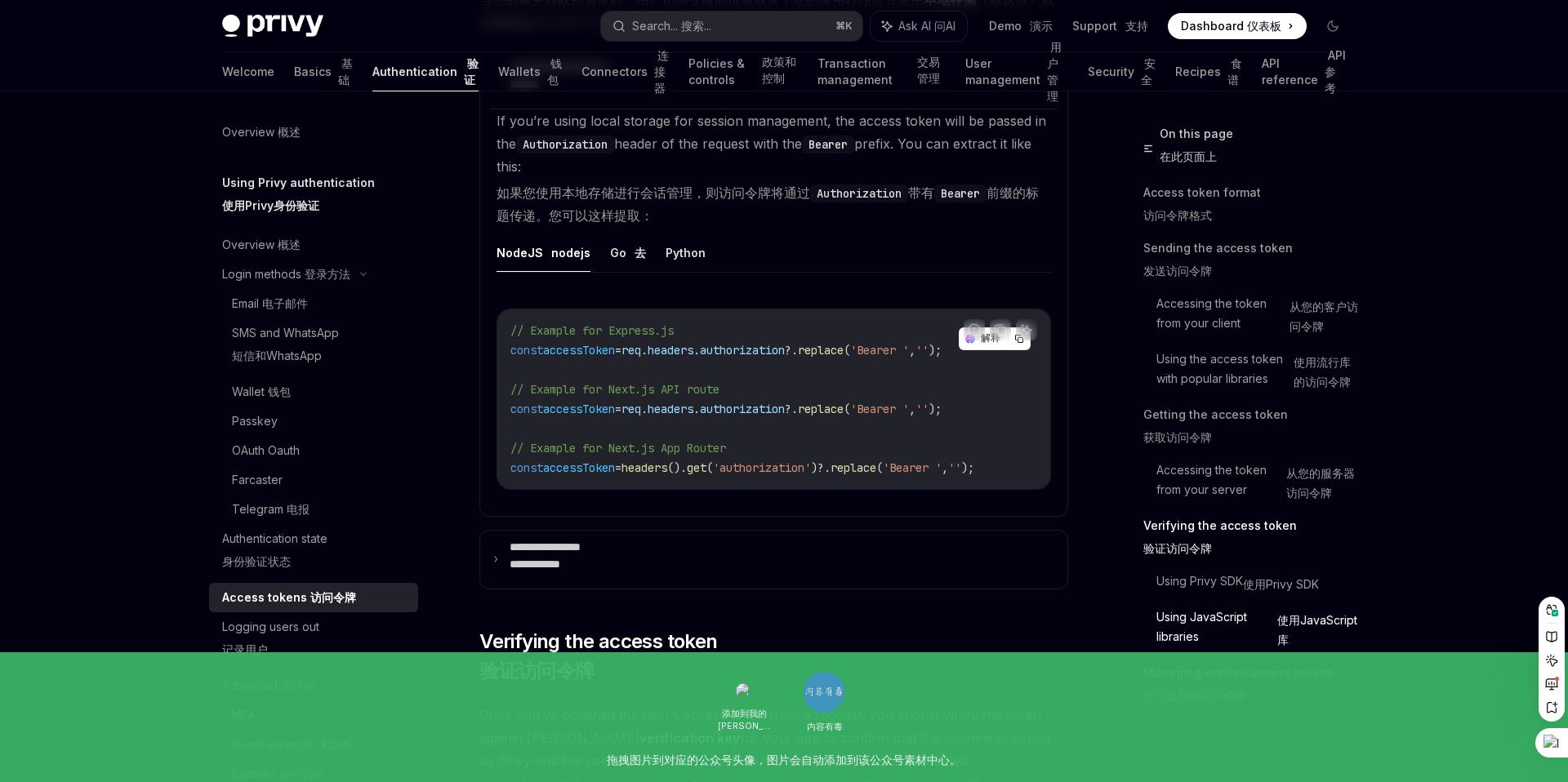
scroll to position [3765, 0]
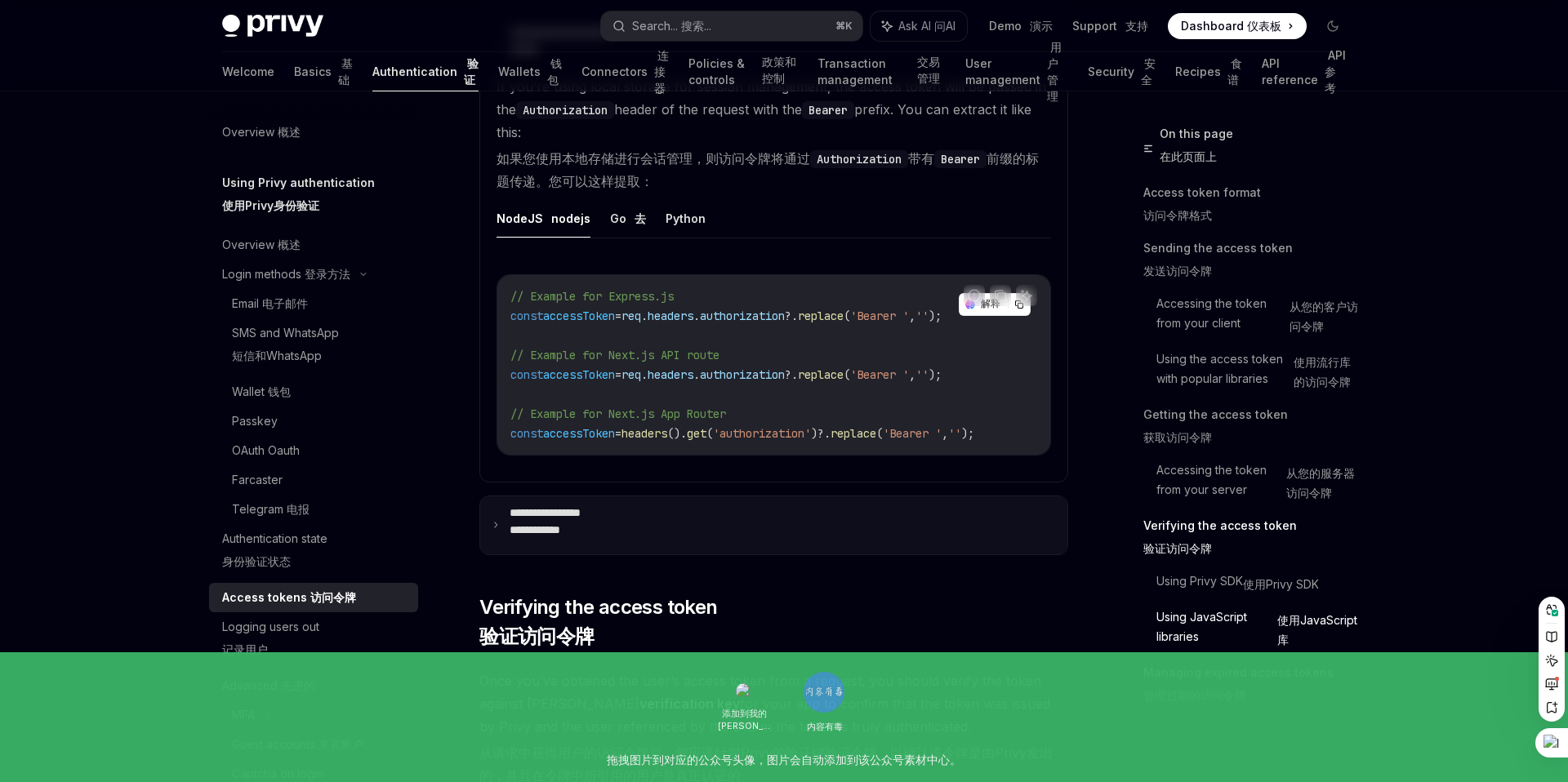
click at [499, 529] on icon at bounding box center [496, 525] width 8 height 8
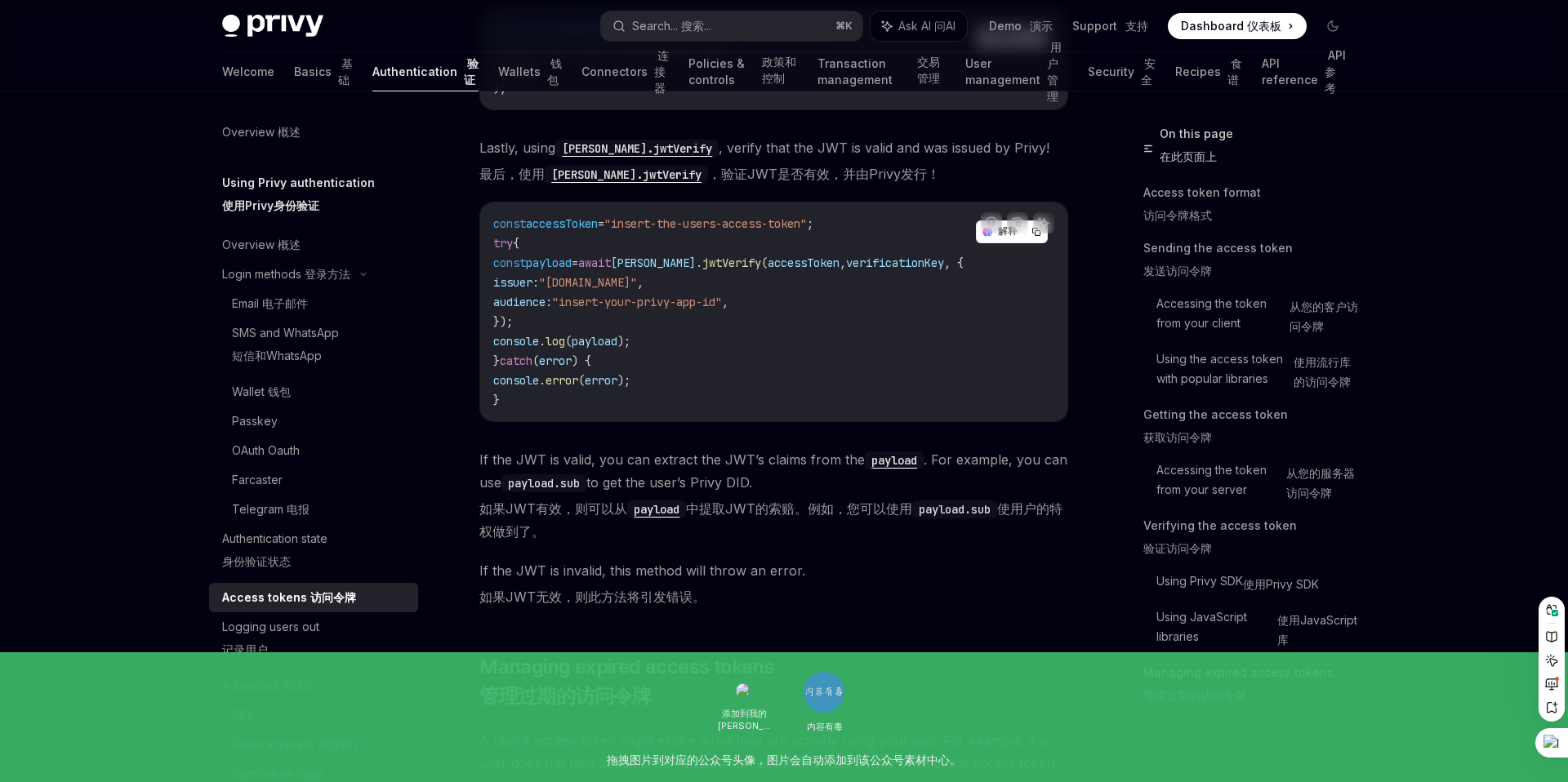
scroll to position [6853, 0]
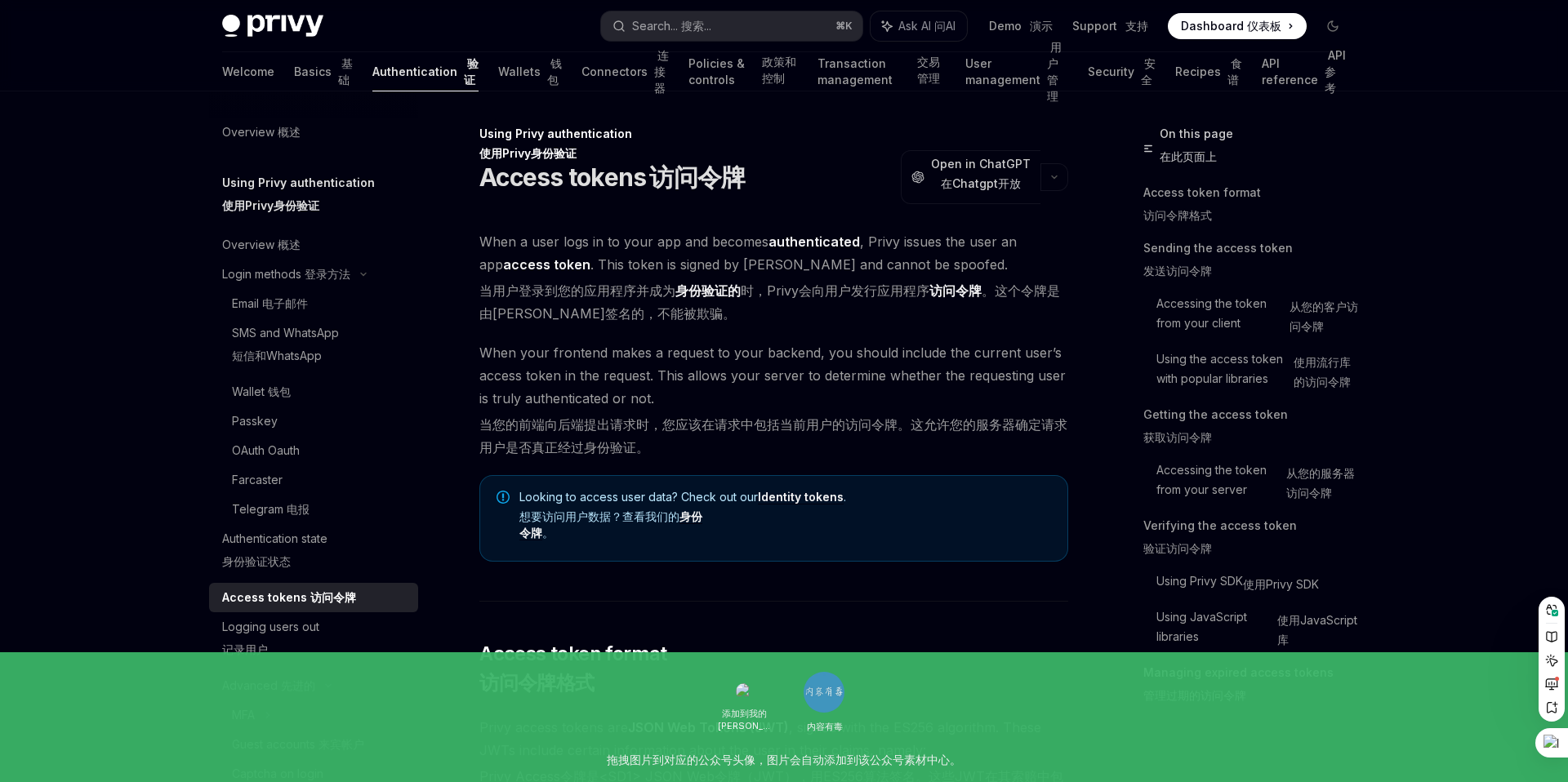
scroll to position [6853, 0]
